Goal: Check status

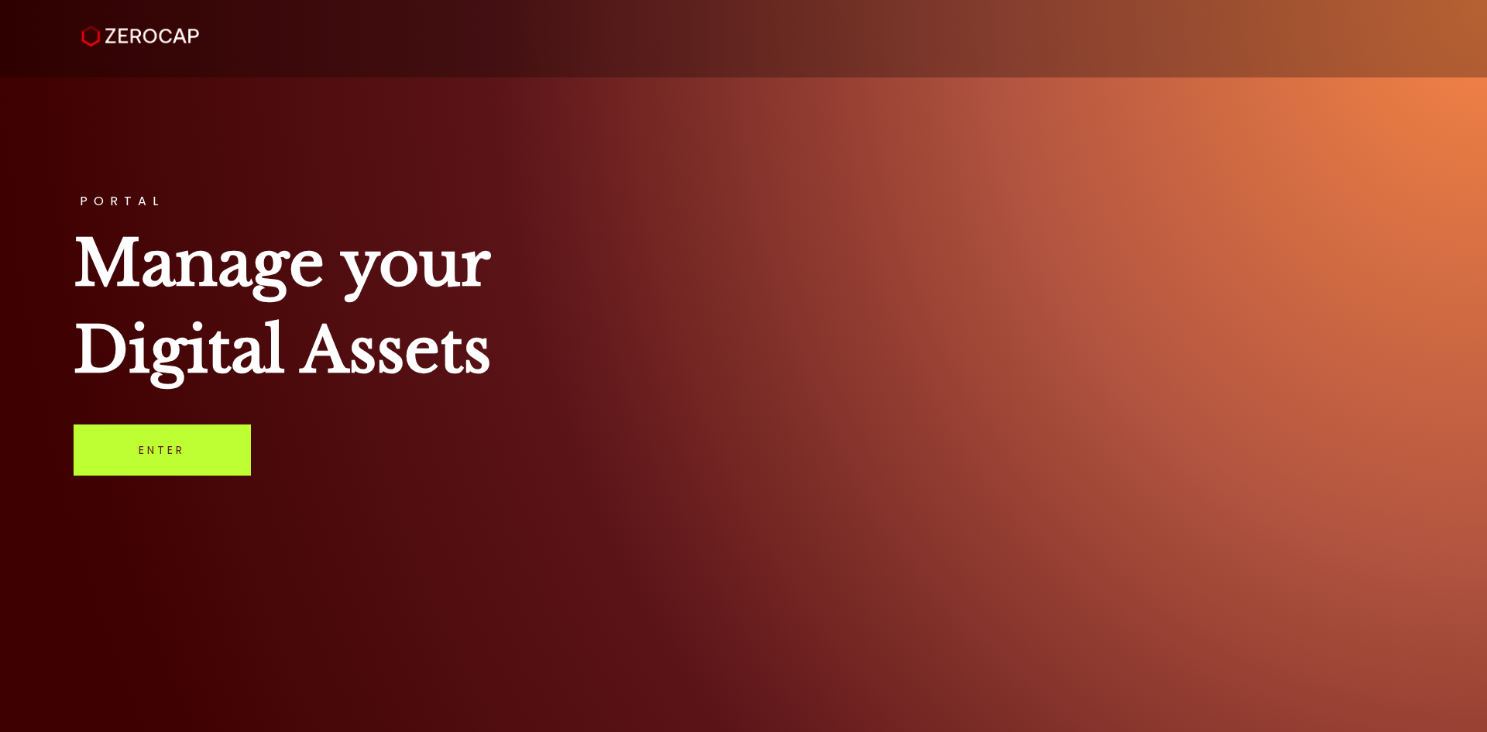
click at [190, 430] on link "Enter" at bounding box center [162, 449] width 177 height 51
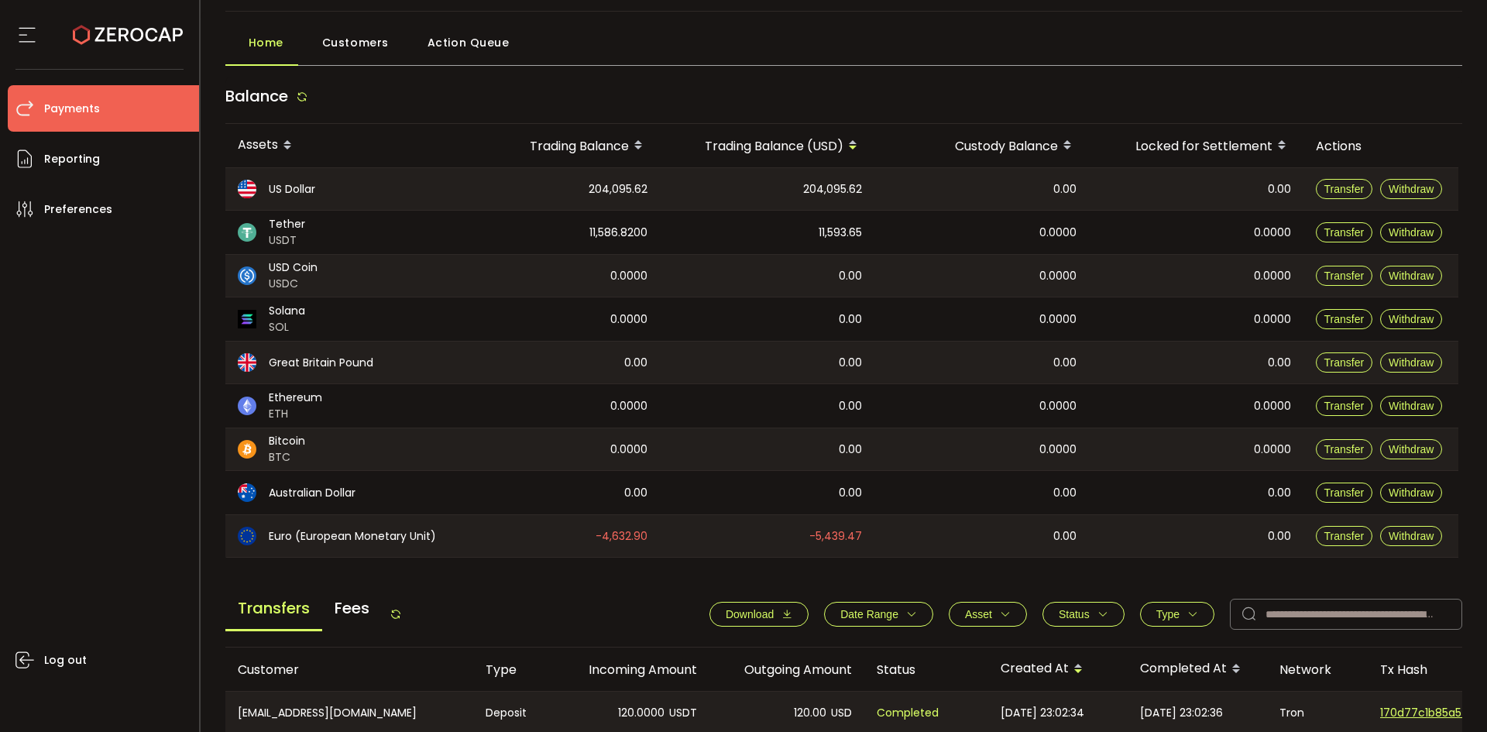
scroll to position [523, 0]
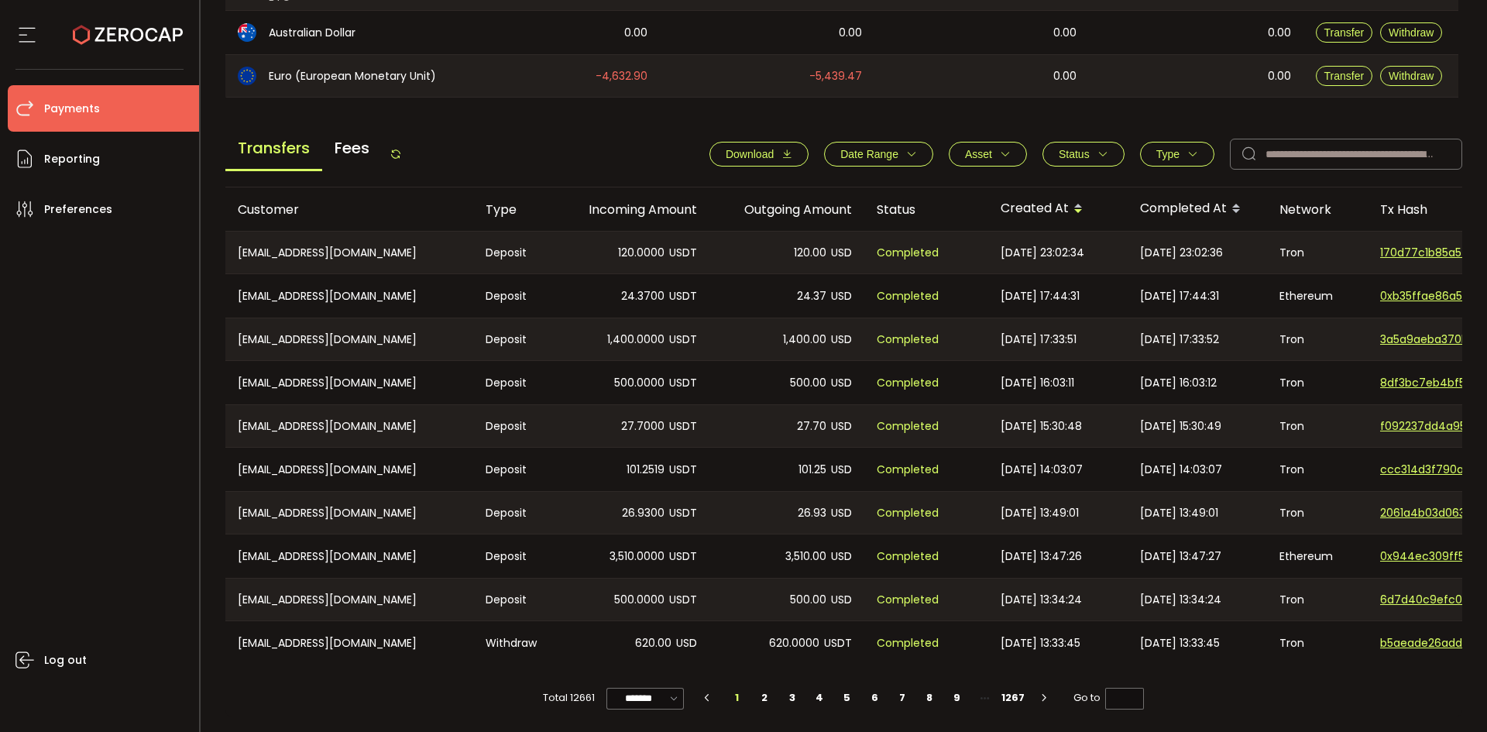
click at [1088, 150] on span "Status" at bounding box center [1083, 154] width 50 height 12
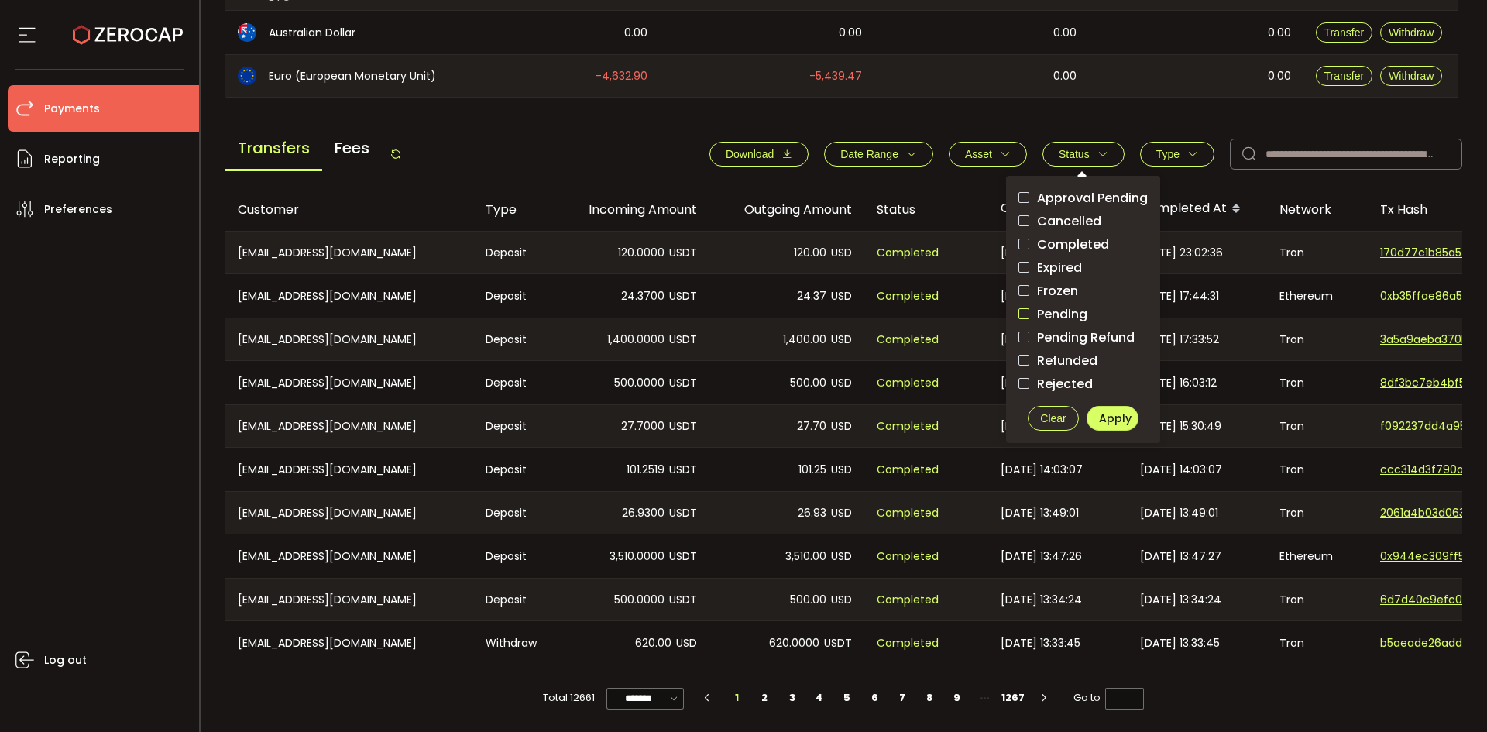
click at [1018, 310] on span "checkbox-group" at bounding box center [1023, 313] width 11 height 11
click at [1102, 410] on span "Apply" at bounding box center [1115, 417] width 33 height 15
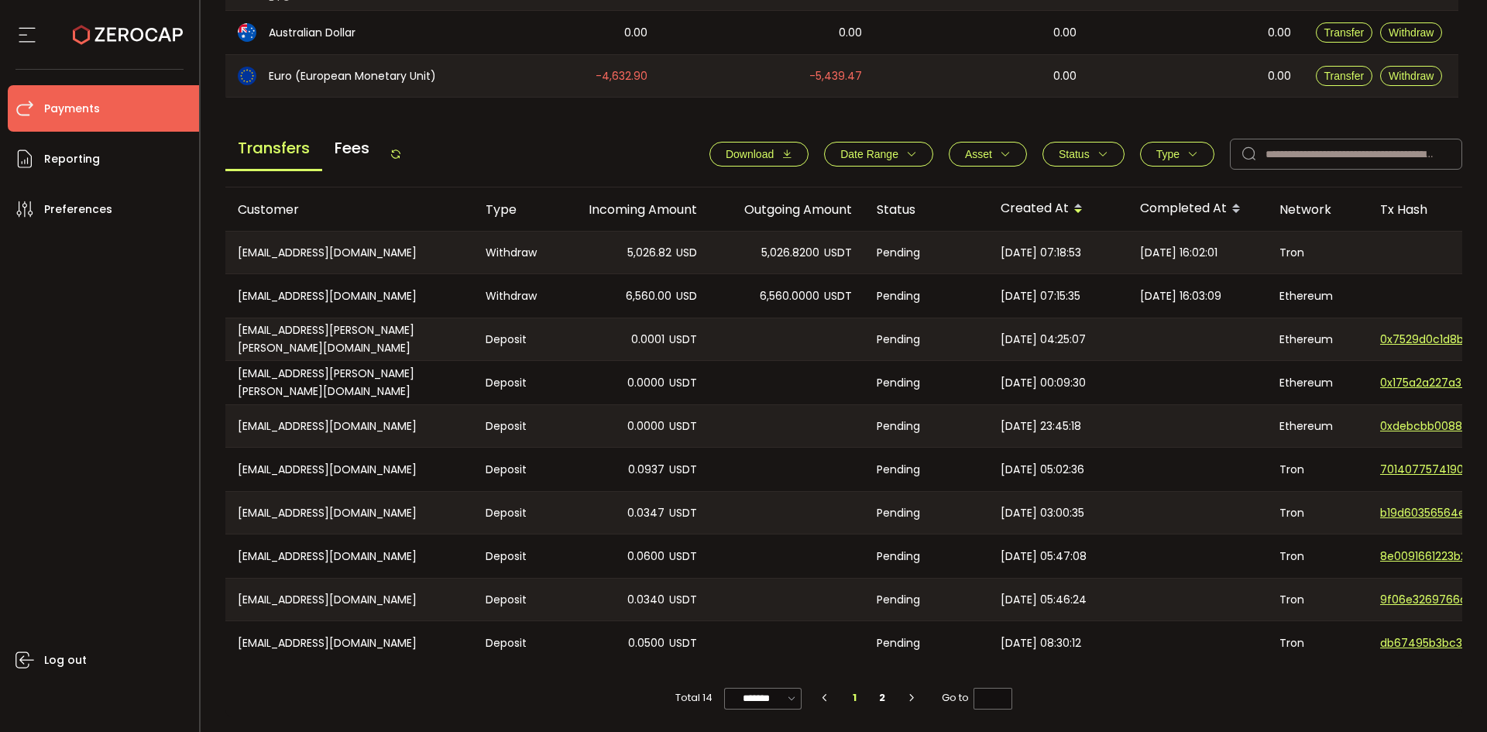
click at [1097, 149] on icon "button" at bounding box center [1102, 154] width 11 height 11
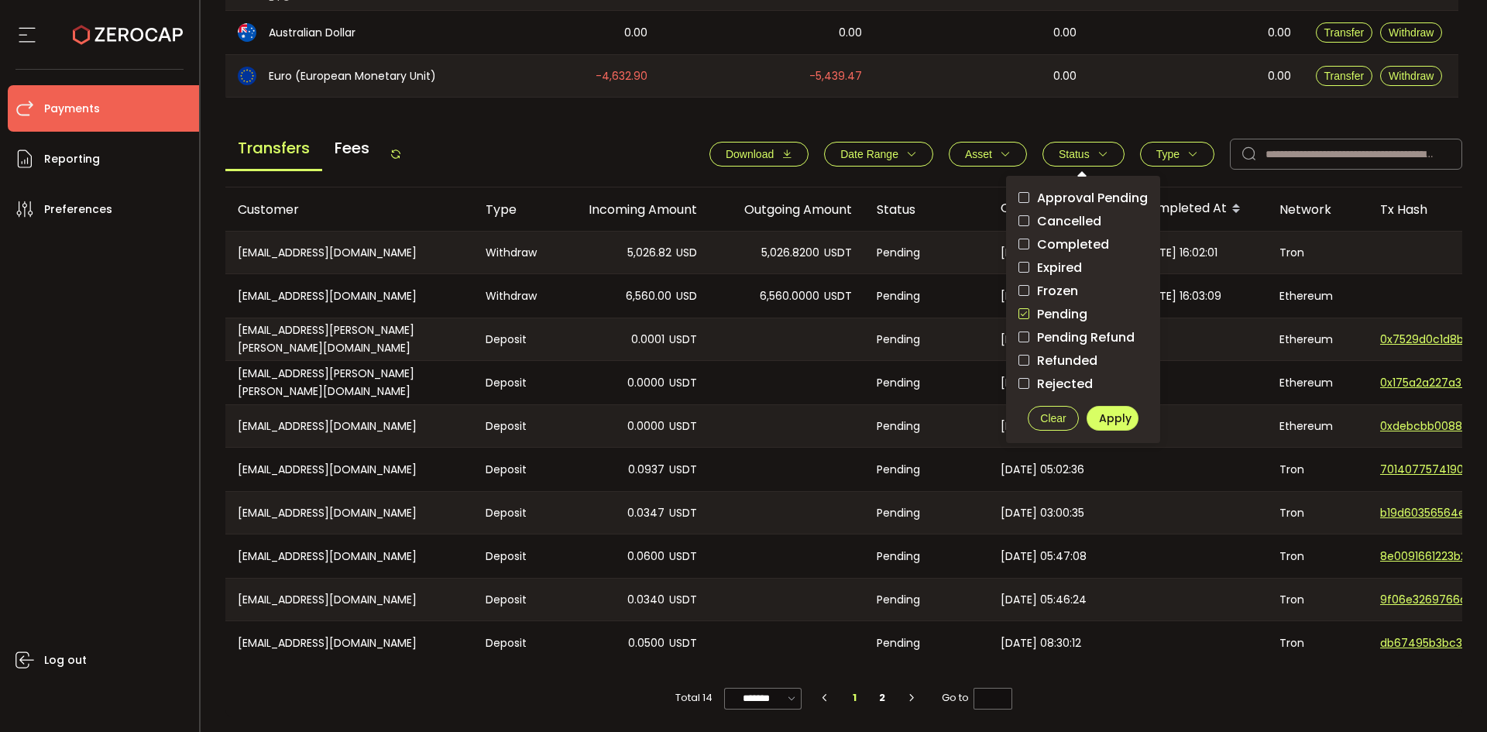
click at [1020, 312] on span "checkbox-group" at bounding box center [1023, 313] width 11 height 11
click at [1110, 421] on button "Apply" at bounding box center [1112, 418] width 52 height 25
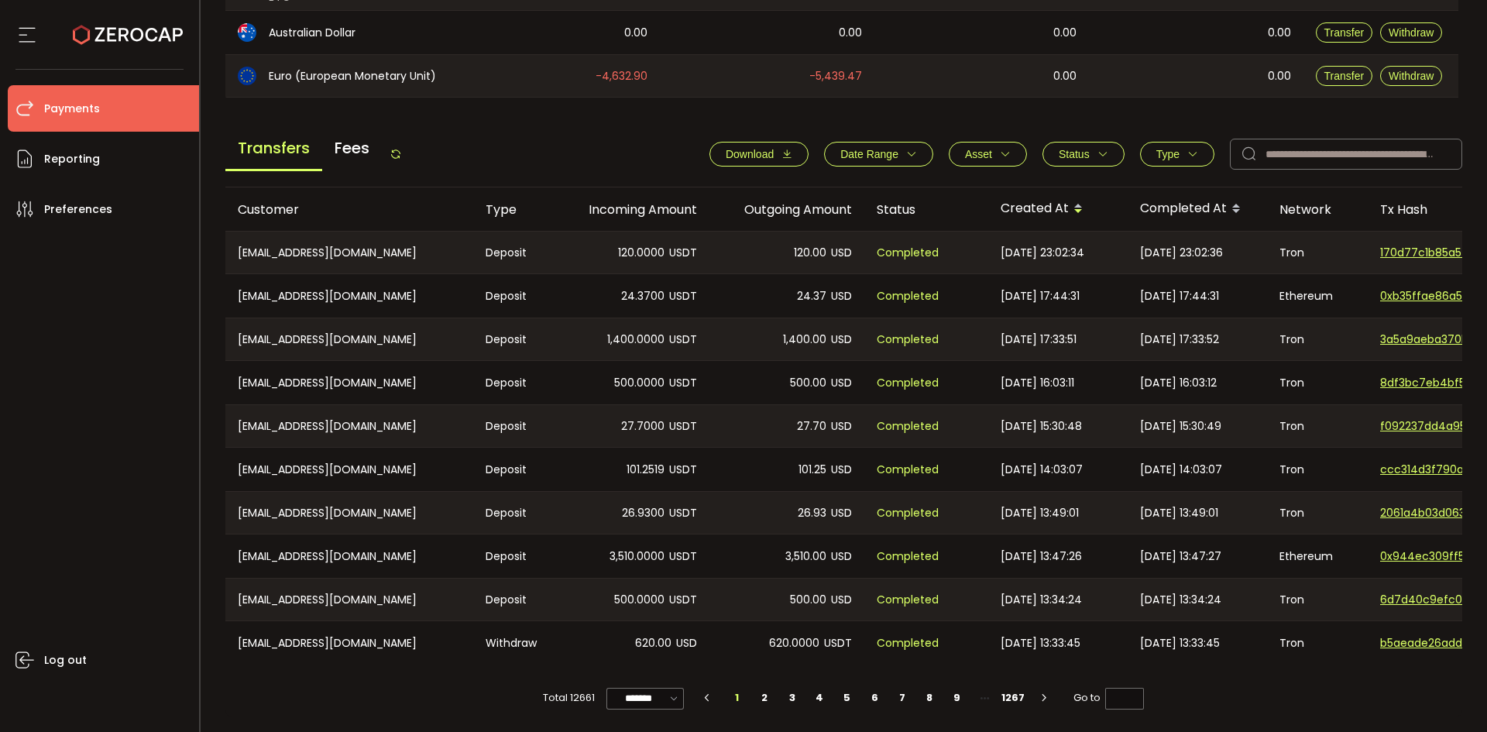
drag, startPoint x: 394, startPoint y: 152, endPoint x: 431, endPoint y: 160, distance: 38.1
click at [394, 152] on icon at bounding box center [395, 154] width 12 height 12
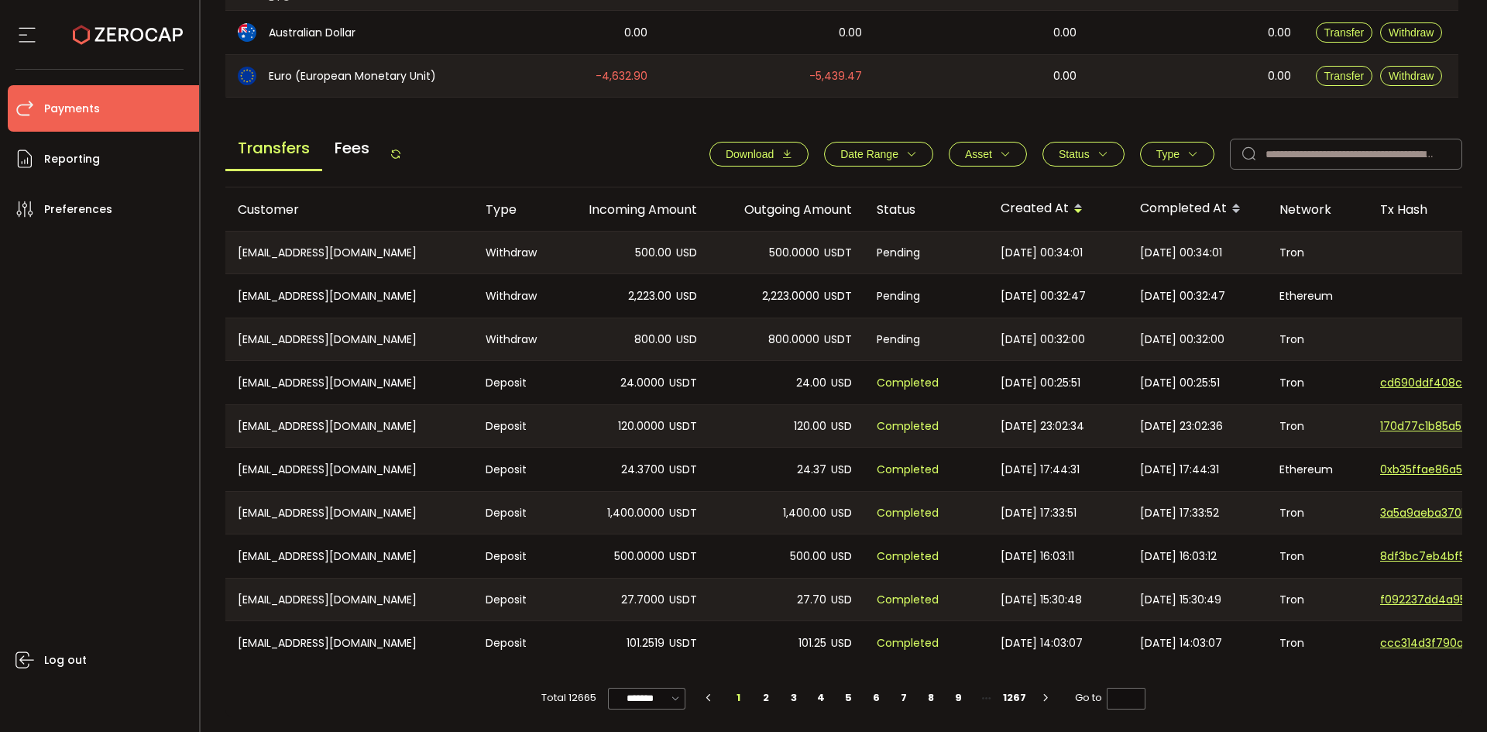
drag, startPoint x: 400, startPoint y: 148, endPoint x: 419, endPoint y: 165, distance: 25.2
click at [400, 148] on icon at bounding box center [395, 154] width 12 height 12
click at [401, 149] on icon at bounding box center [395, 154] width 12 height 12
click at [400, 154] on icon at bounding box center [395, 154] width 12 height 12
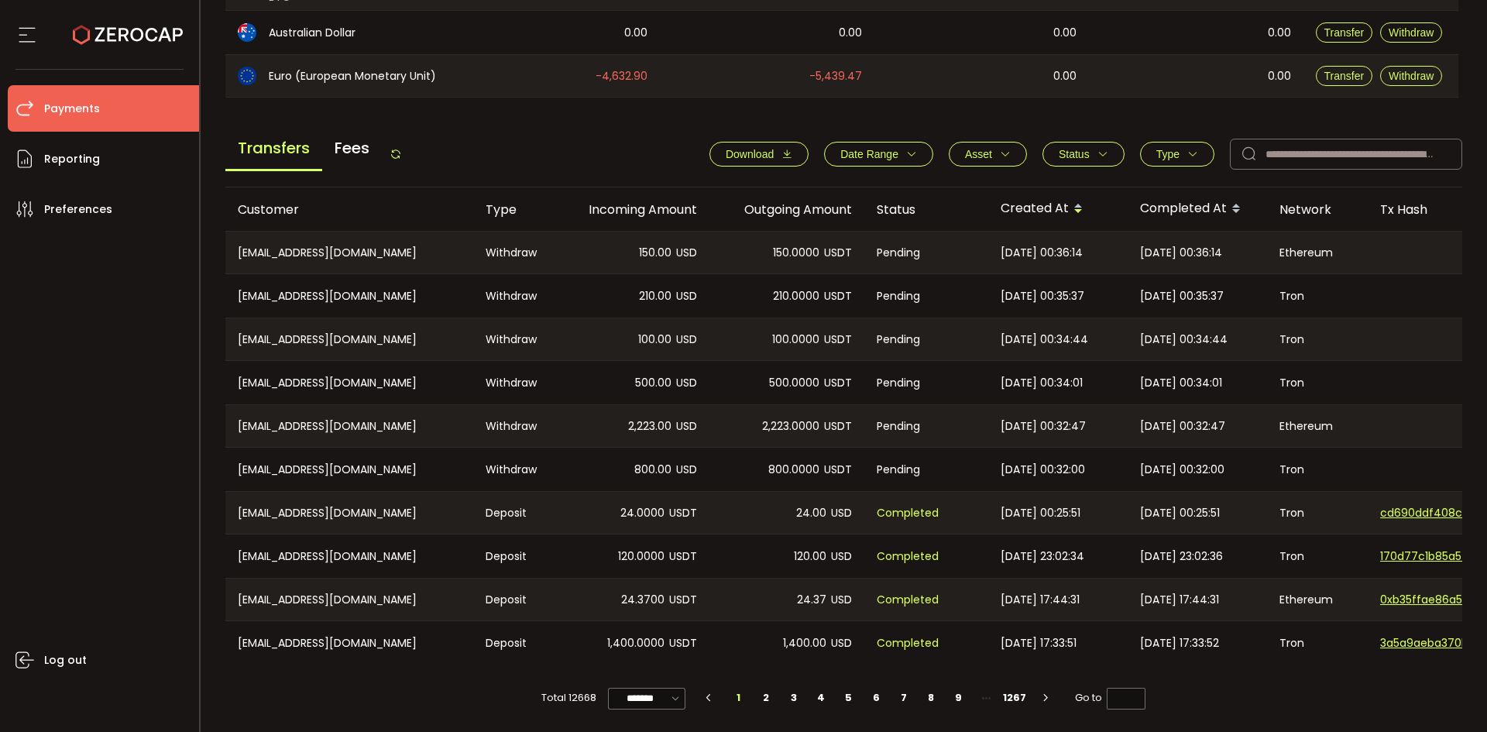
click at [402, 152] on icon at bounding box center [395, 154] width 12 height 12
